Goal: Task Accomplishment & Management: Complete application form

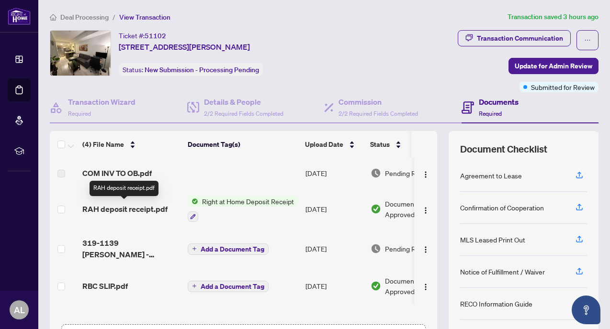
click at [146, 210] on span "RAH deposit receipt.pdf" at bounding box center [124, 208] width 85 height 11
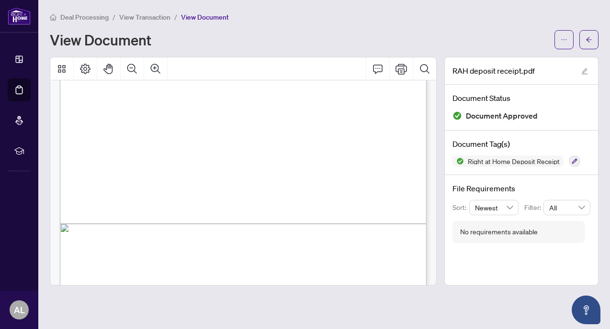
scroll to position [289, 0]
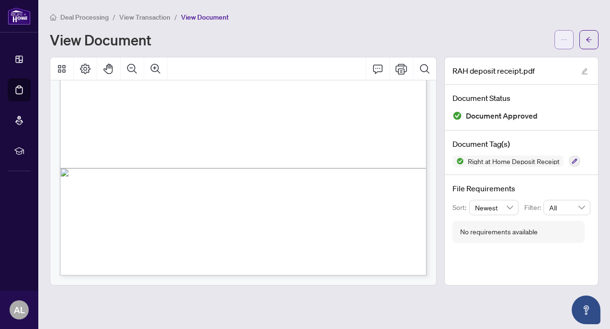
click at [565, 41] on icon "ellipsis" at bounding box center [564, 39] width 7 height 7
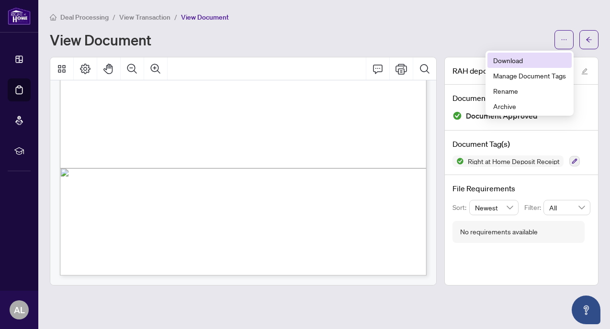
click at [515, 59] on span "Download" at bounding box center [529, 60] width 73 height 11
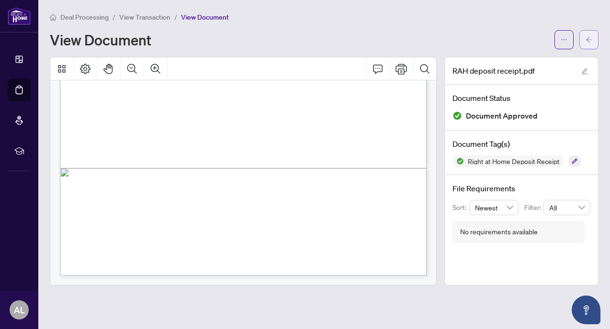
click at [589, 42] on icon "arrow-left" at bounding box center [588, 39] width 7 height 7
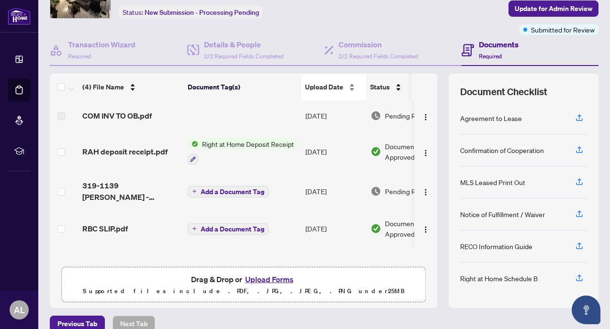
scroll to position [71, 0]
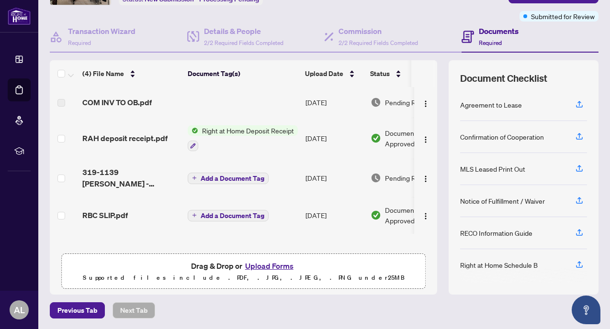
click at [254, 266] on button "Upload Forms" at bounding box center [269, 266] width 54 height 12
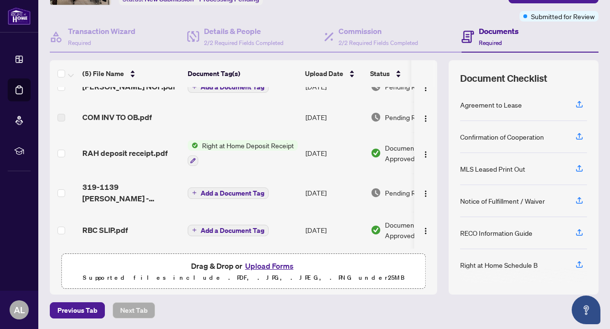
click at [261, 266] on button "Upload Forms" at bounding box center [269, 266] width 54 height 12
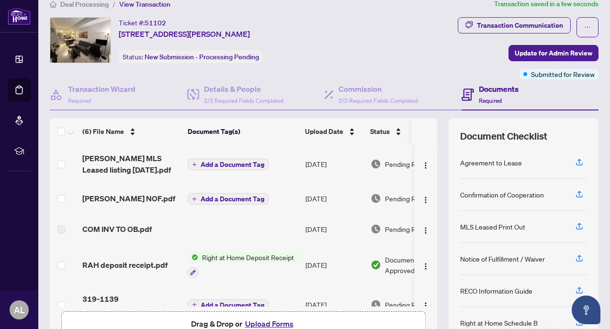
scroll to position [0, 0]
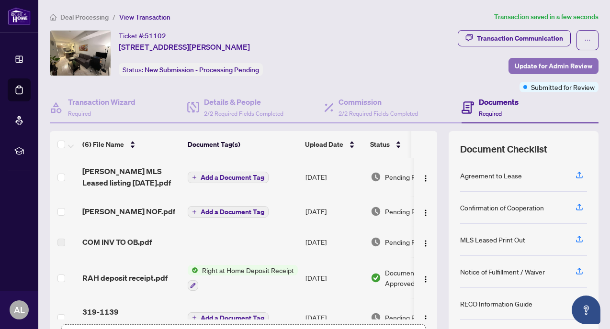
click at [542, 66] on span "Update for Admin Review" at bounding box center [554, 65] width 78 height 15
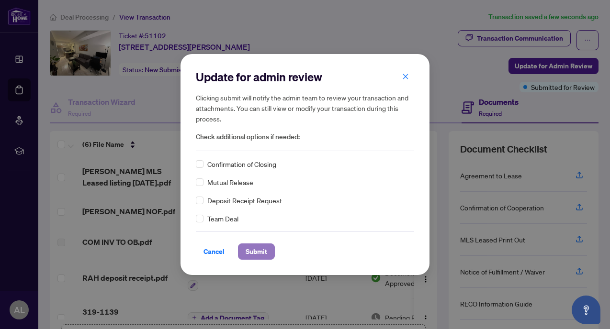
click at [267, 252] on span "Submit" at bounding box center [257, 251] width 22 height 15
